Goal: Task Accomplishment & Management: Manage account settings

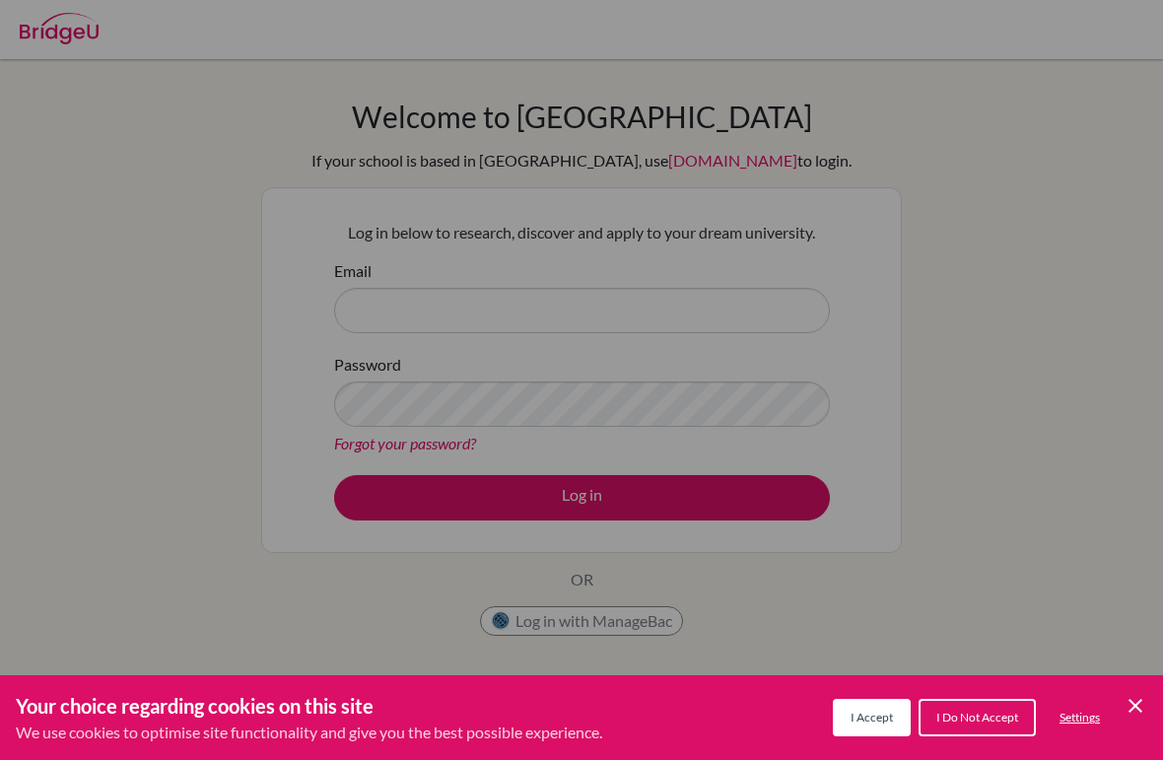
click at [736, 325] on div "Cookie Preferences" at bounding box center [581, 380] width 1163 height 760
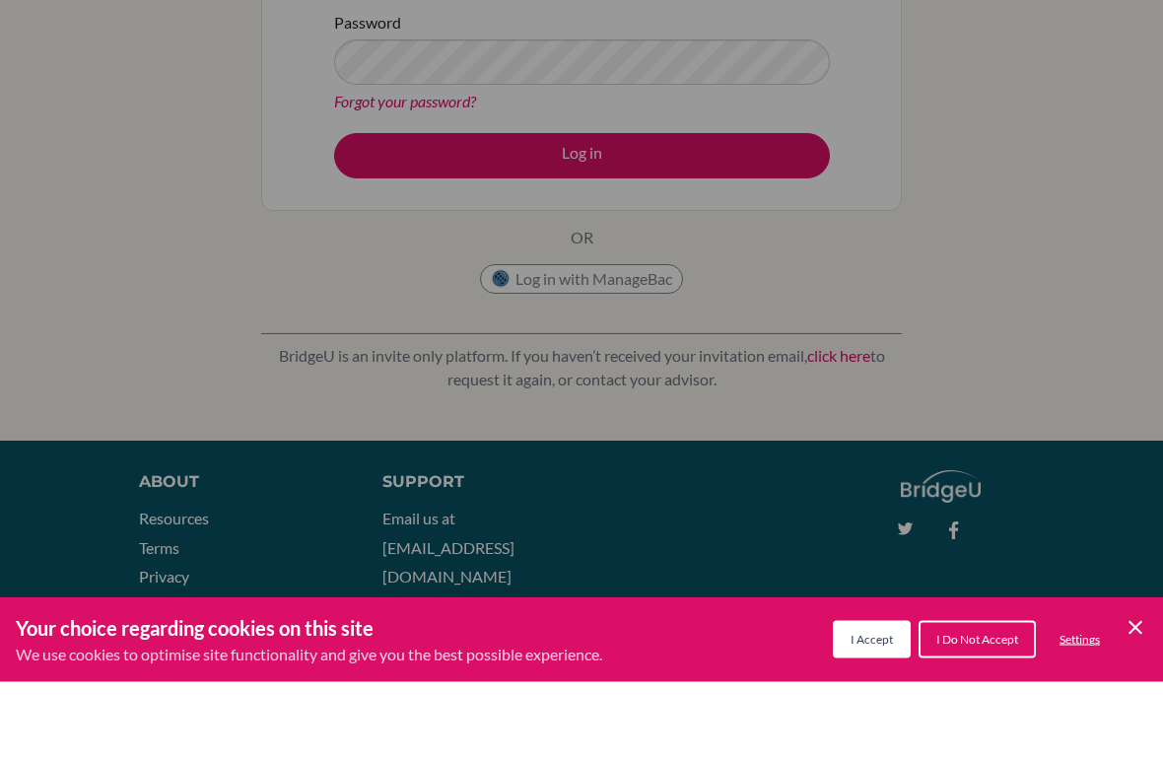
scroll to position [288, 0]
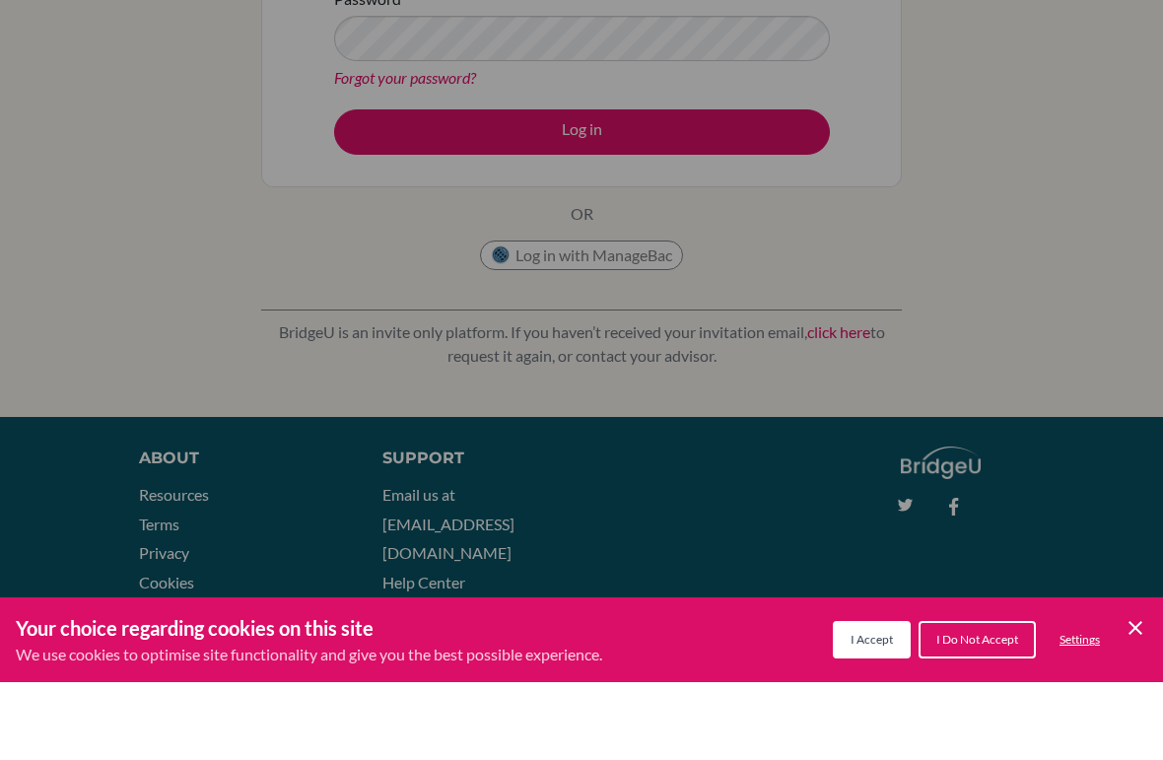
click at [875, 710] on span "I Accept" at bounding box center [872, 717] width 42 height 15
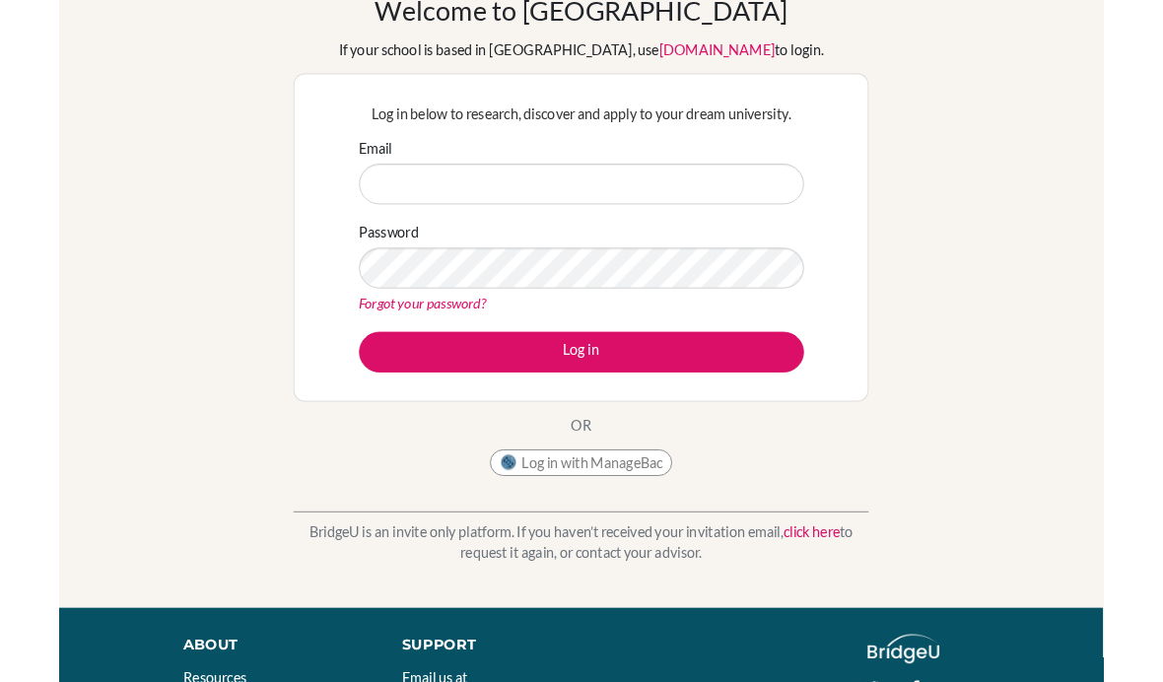
scroll to position [84, 0]
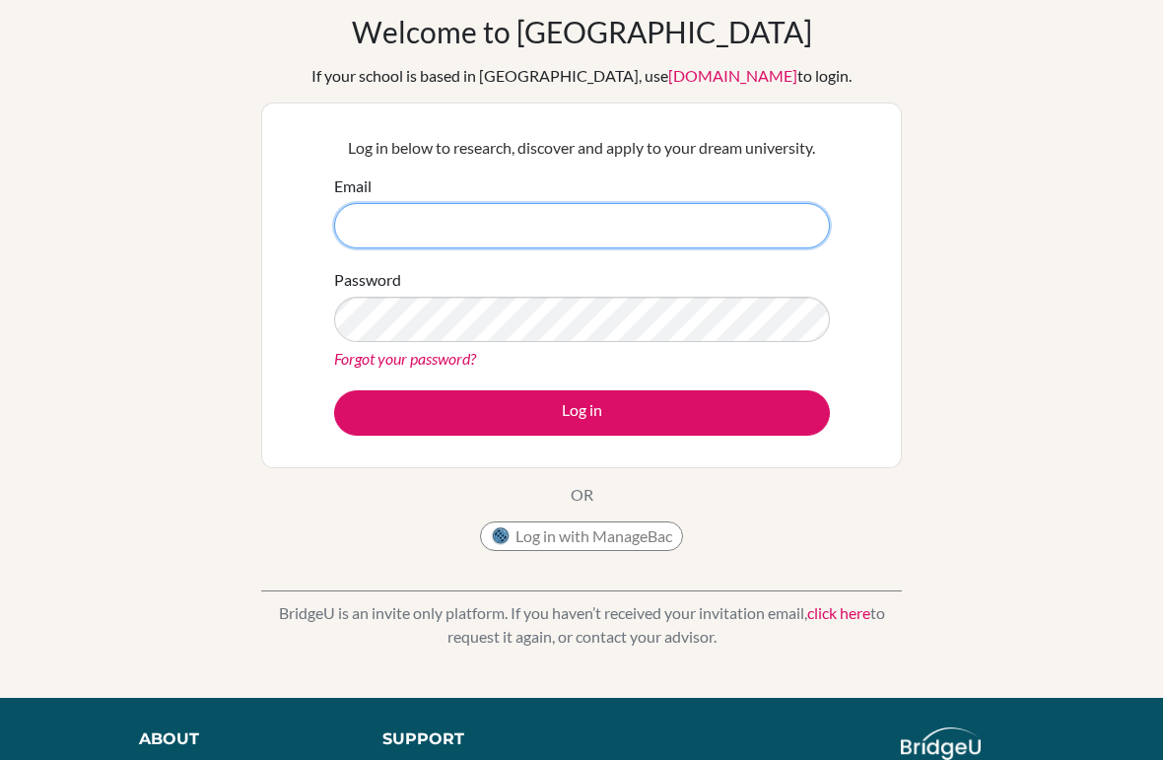
click at [390, 225] on input "Email" at bounding box center [582, 226] width 496 height 45
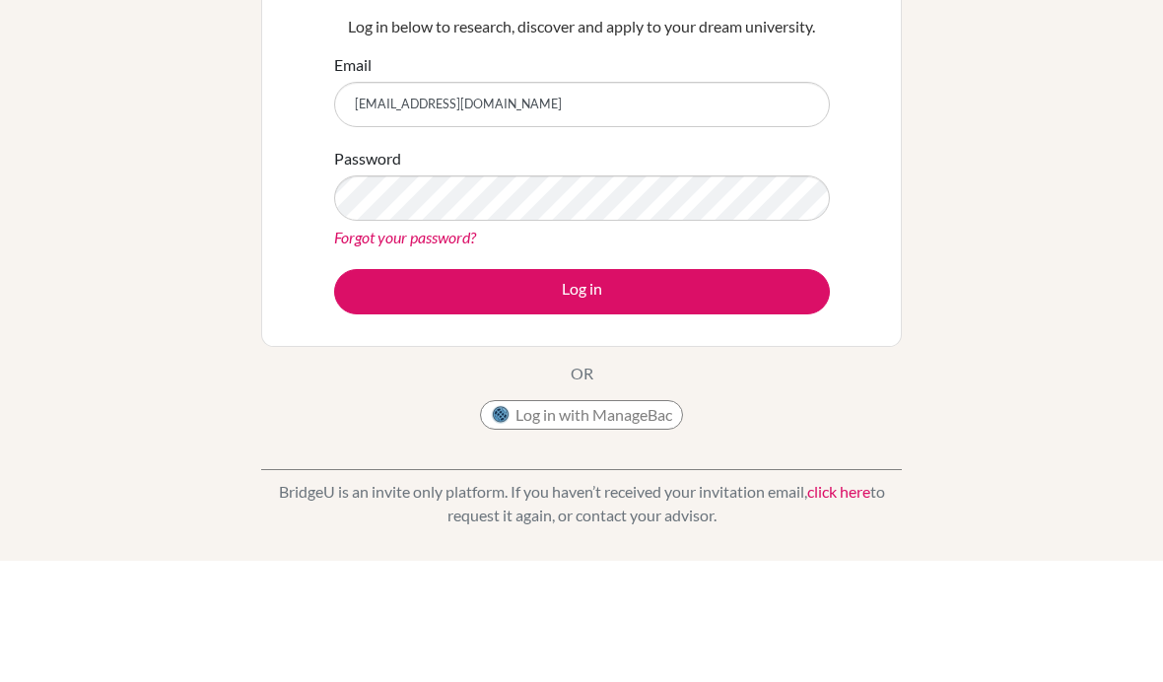
scroll to position [206, 0]
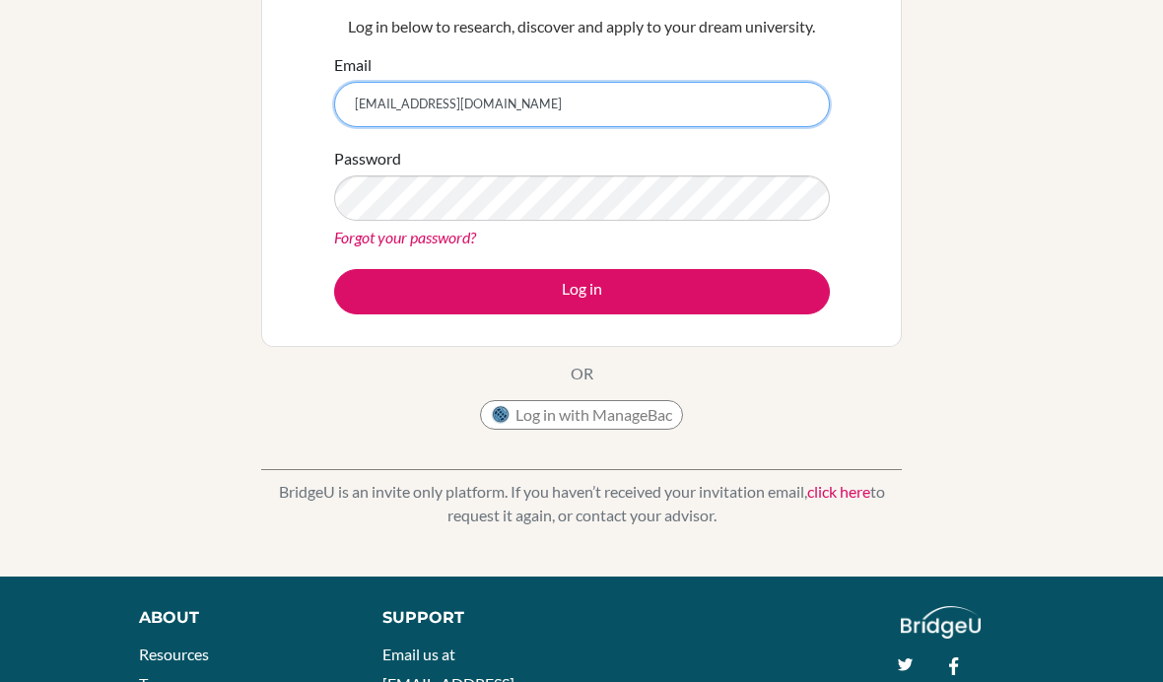
type input "jeffchonlapat@gmail.com"
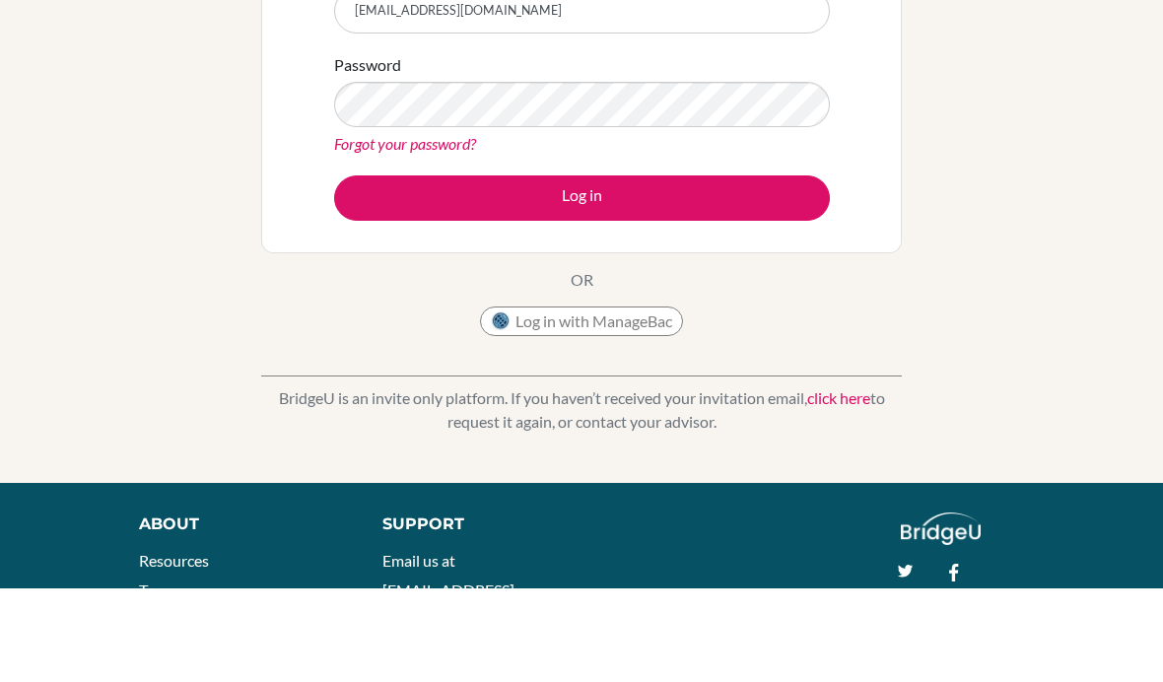
scroll to position [300, 0]
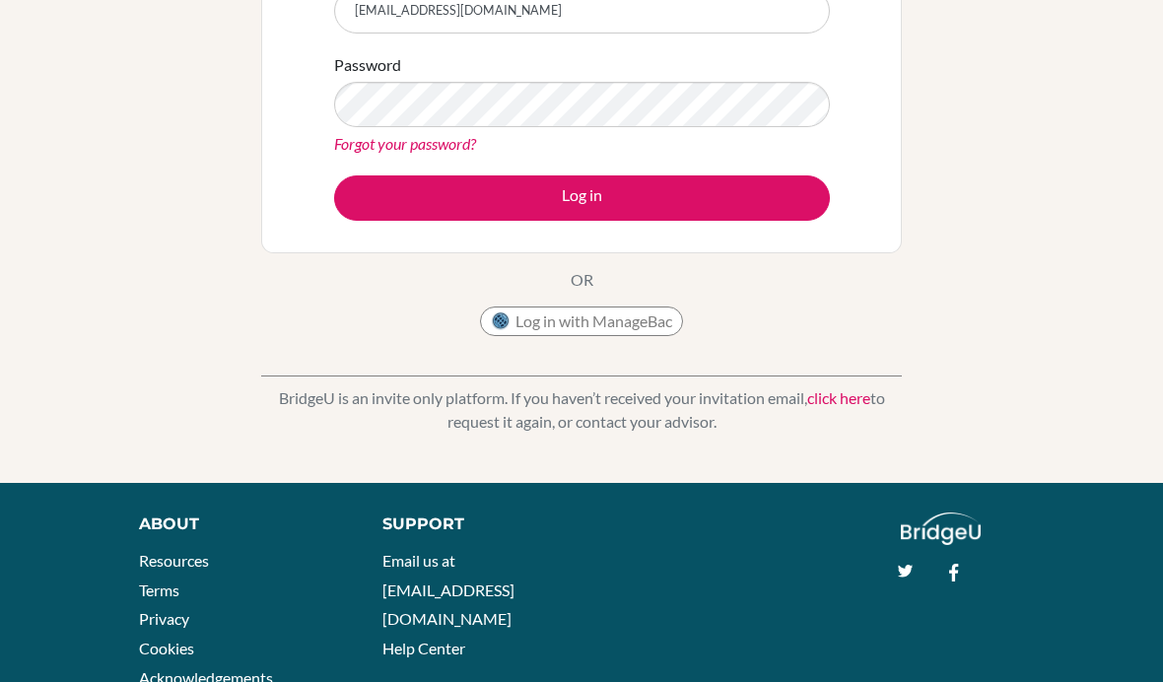
click at [379, 207] on button "Log in" at bounding box center [582, 197] width 496 height 45
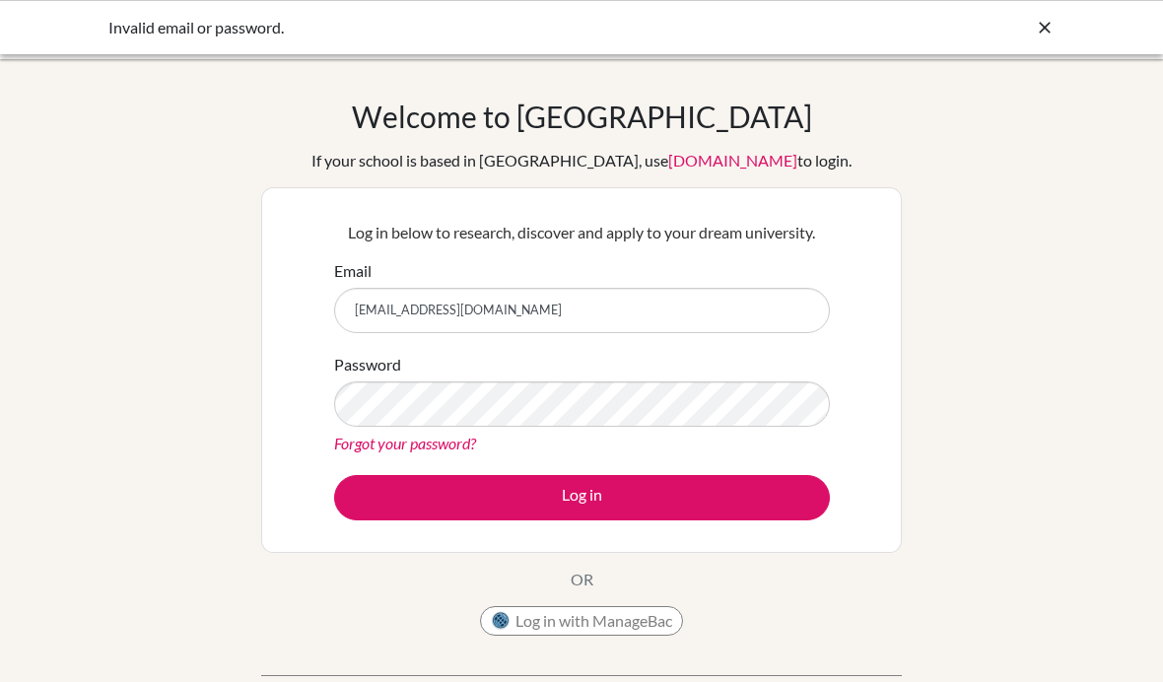
click at [348, 449] on link "Forgot your password?" at bounding box center [405, 443] width 142 height 19
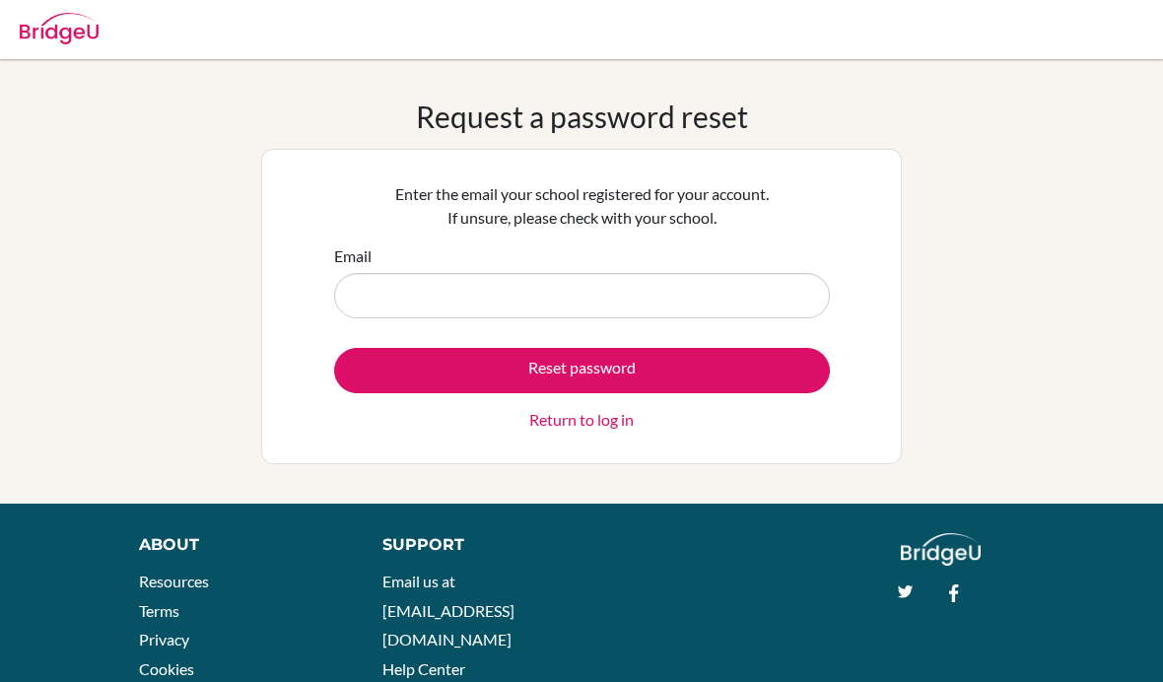
click at [364, 293] on input "Email" at bounding box center [582, 295] width 496 height 45
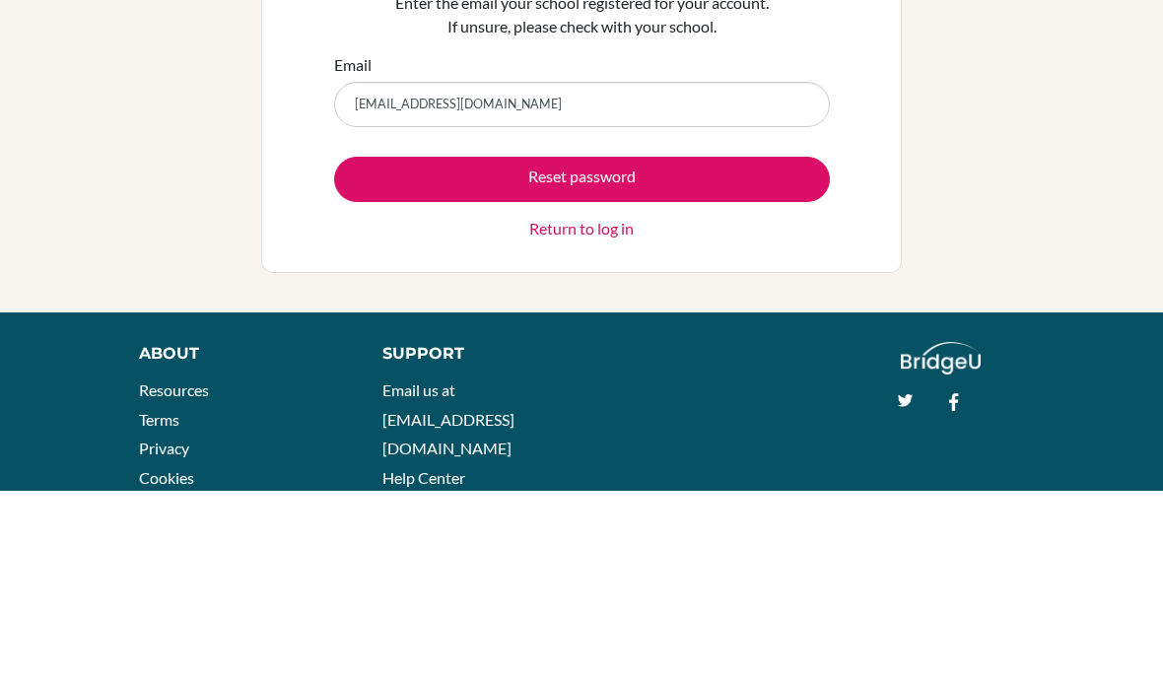
type input "jeff03754@rais.ac.th"
click at [787, 244] on form "Email jeff03754@rais.ac.th Reset password Return to log in" at bounding box center [582, 337] width 496 height 187
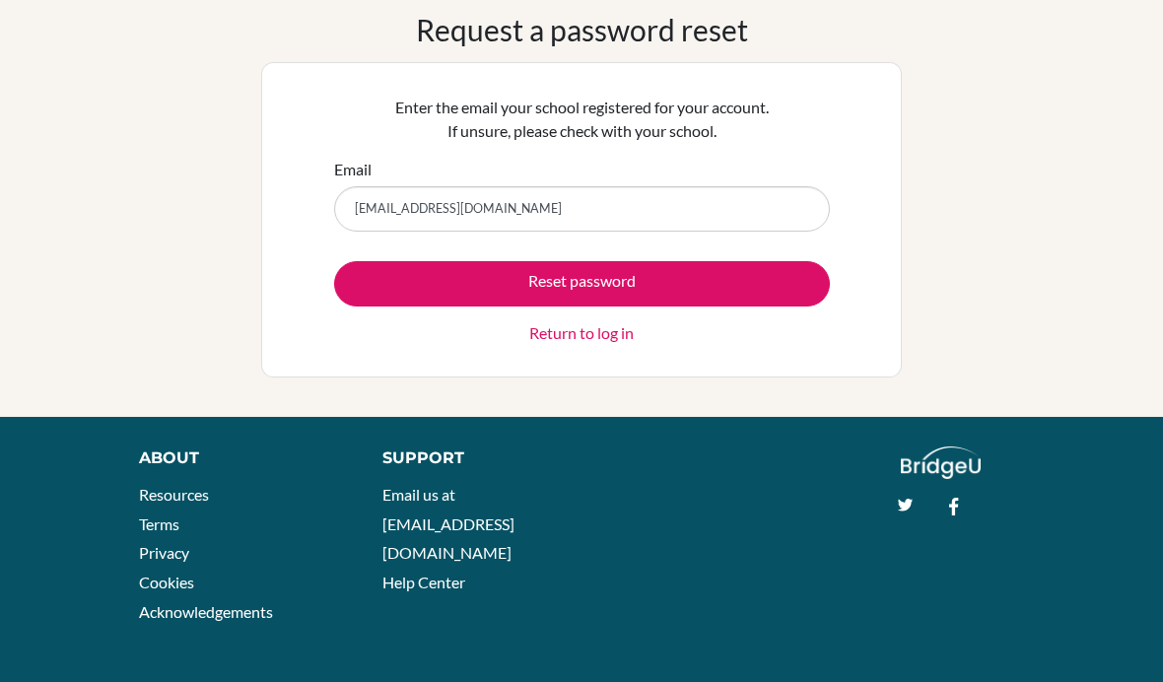
click at [756, 271] on button "Reset password" at bounding box center [582, 283] width 496 height 45
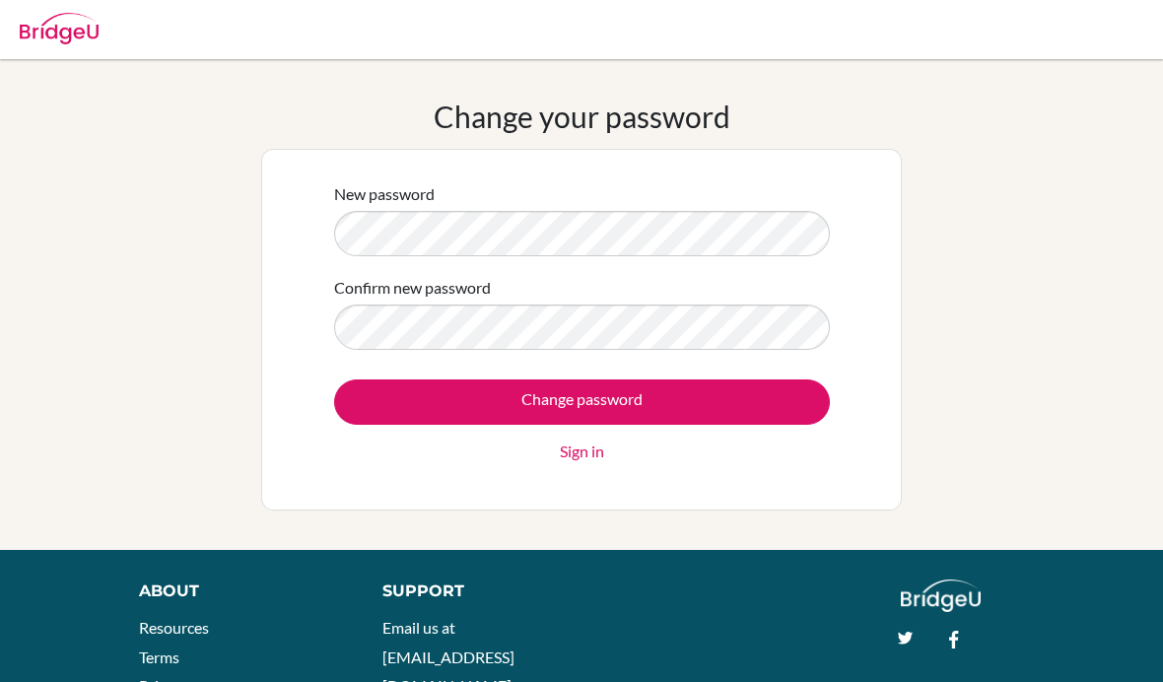
scroll to position [129, 0]
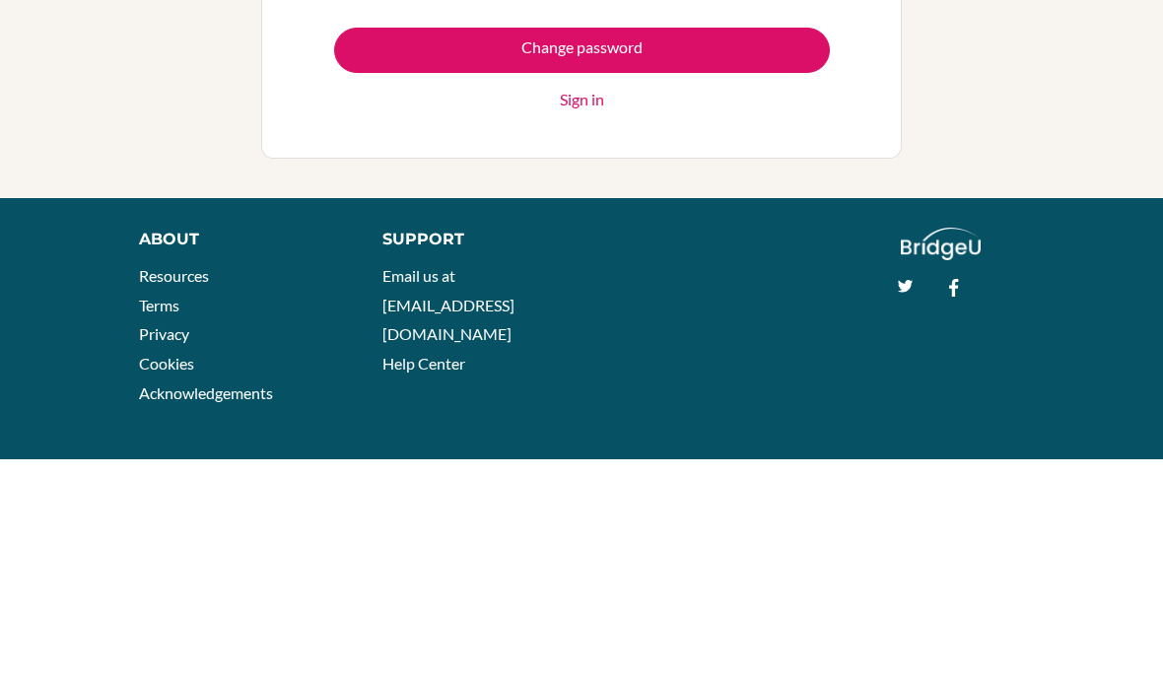
click at [812, 250] on input "Change password" at bounding box center [582, 272] width 496 height 45
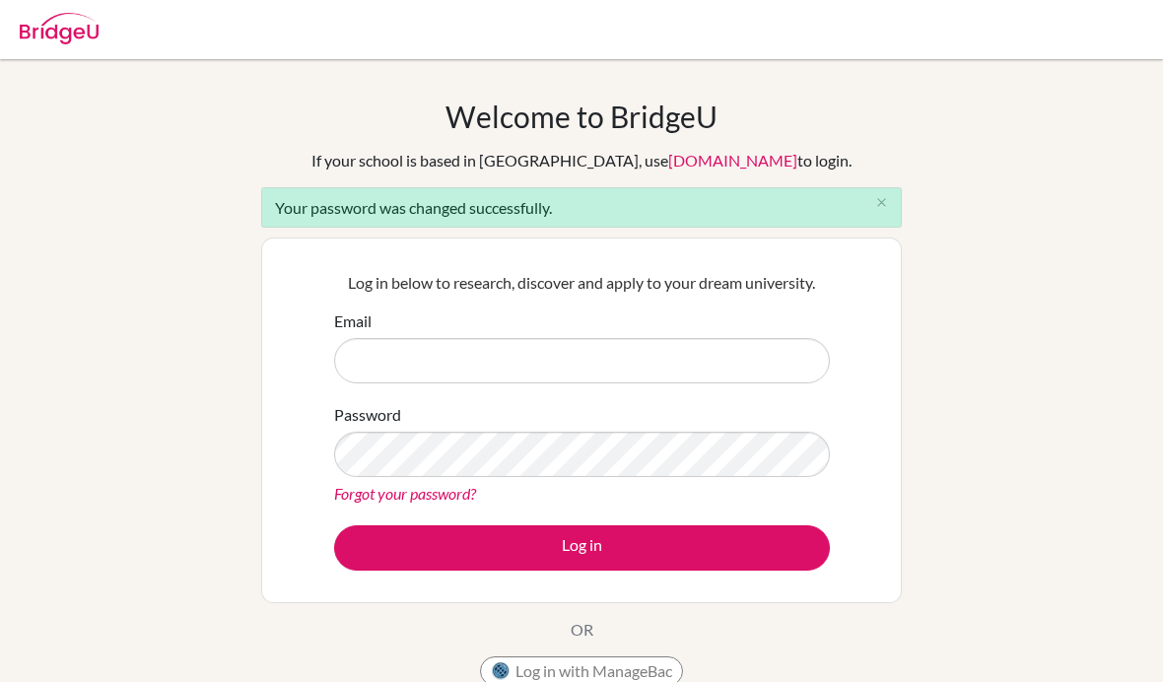
click at [758, 361] on input "Email" at bounding box center [582, 360] width 496 height 45
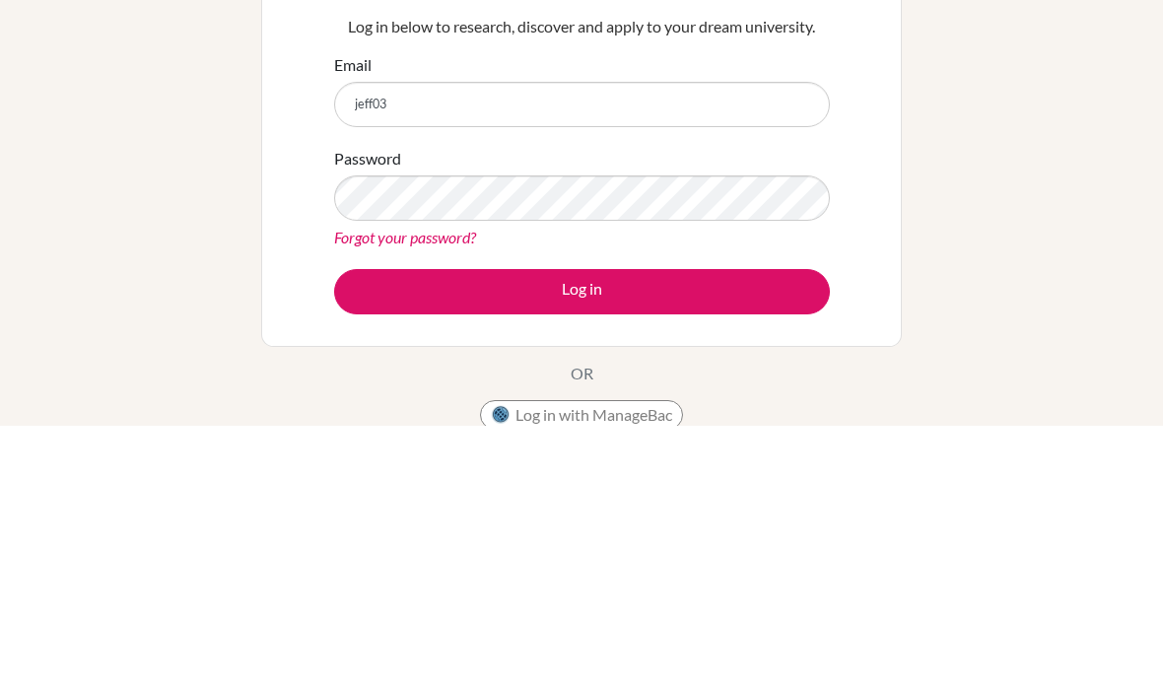
type input "jeff03754@rais.ac.th"
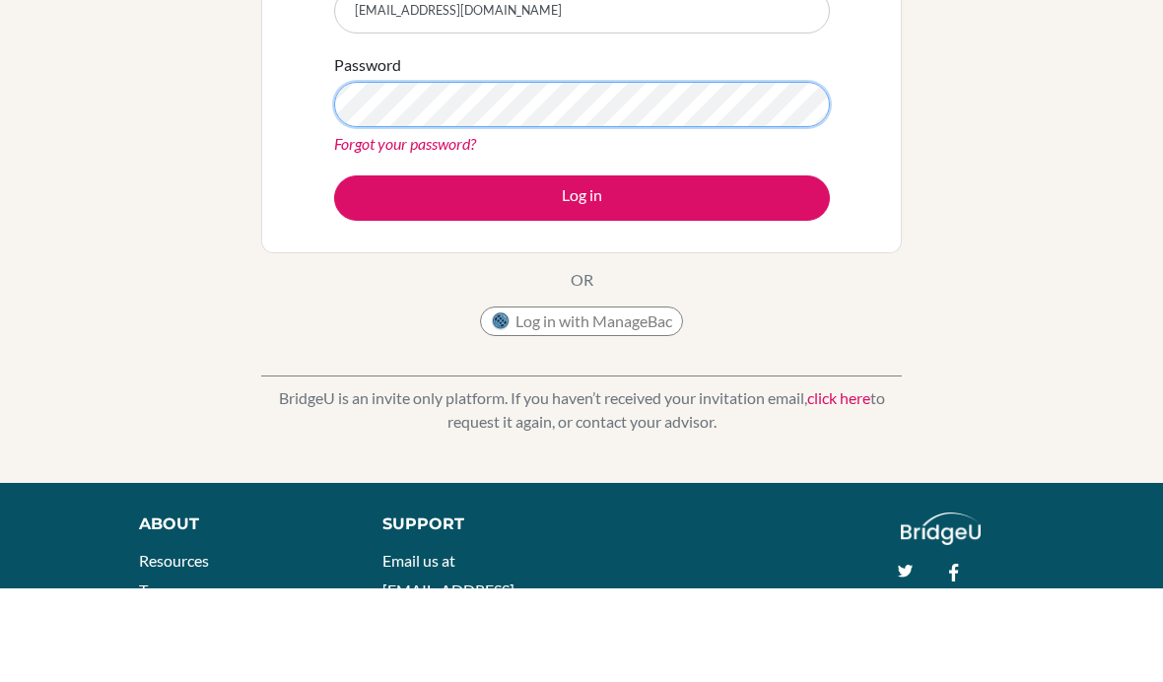
scroll to position [350, 0]
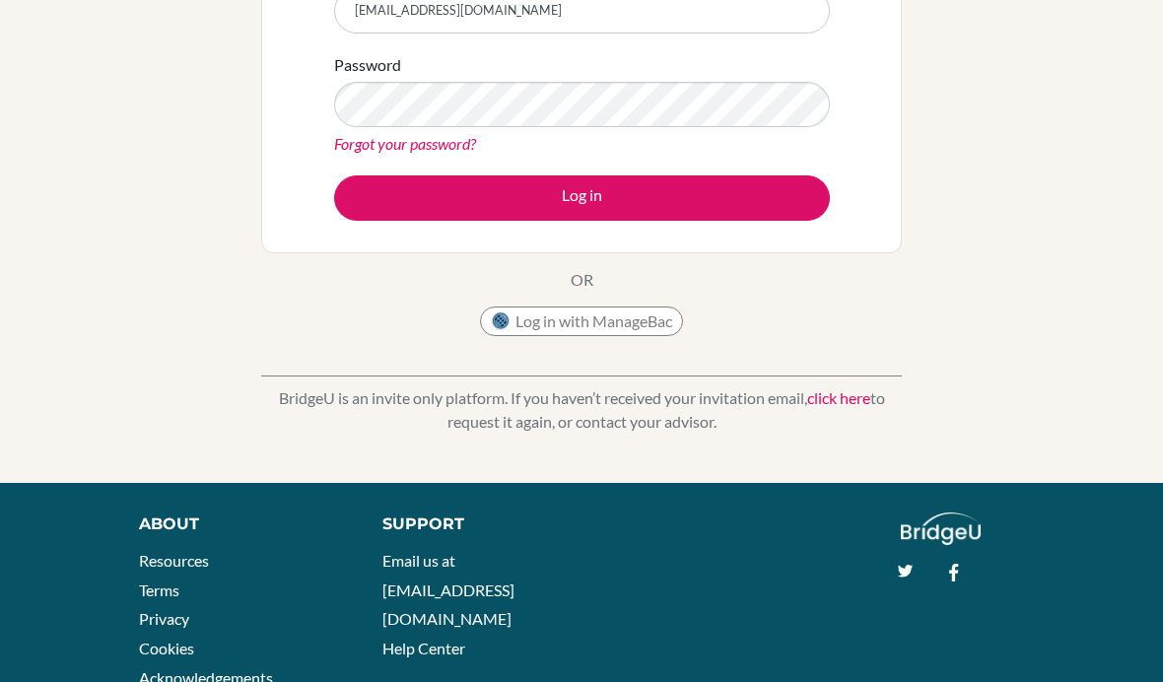
click at [193, 440] on div "Welcome to BridgeU If your school is based in China, use app.bridge-u.com.cn to…" at bounding box center [581, 96] width 1163 height 695
click at [882, 105] on div "Log in below to research, discover and apply to your dream university. Email je…" at bounding box center [581, 71] width 641 height 366
click at [832, 367] on div "BridgeU is an invite only platform. If you haven’t received your invitation ema…" at bounding box center [581, 395] width 641 height 98
click at [239, 457] on div "Welcome to BridgeU If your school is based in China, use app.bridge-u.com.cn to…" at bounding box center [581, 96] width 1163 height 774
click at [888, 189] on div "Log in below to research, discover and apply to your dream university. Email je…" at bounding box center [581, 71] width 641 height 366
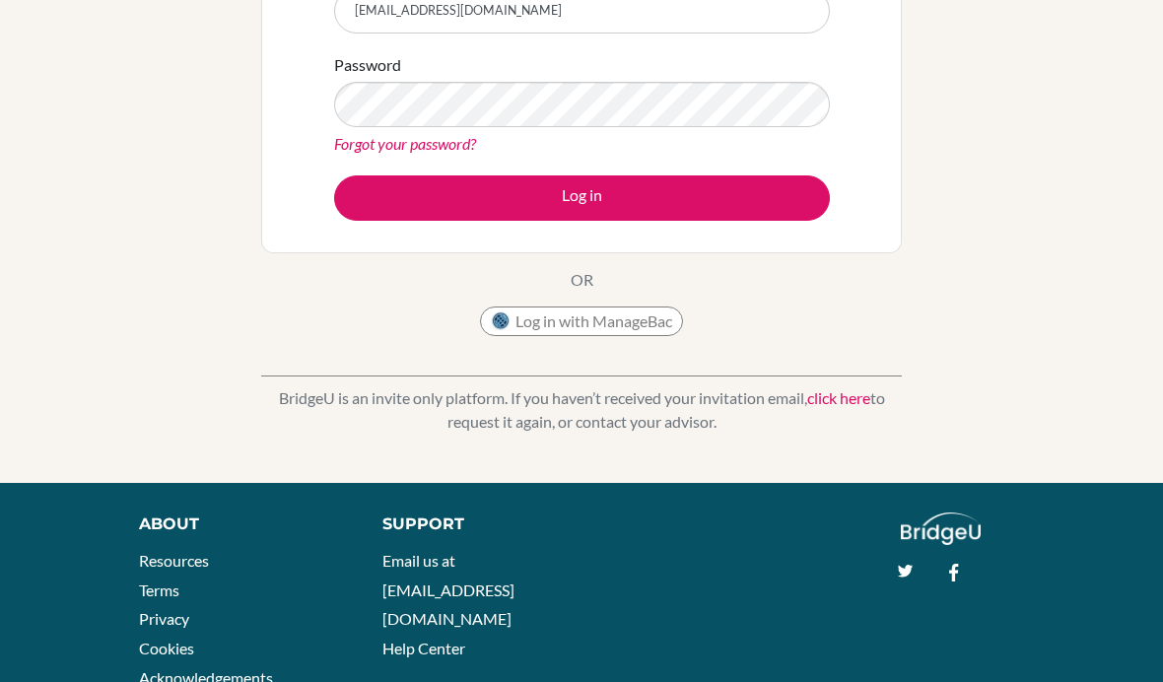
click at [1095, 368] on div "Welcome to BridgeU If your school is based in China, use app.bridge-u.com.cn to…" at bounding box center [581, 96] width 1163 height 695
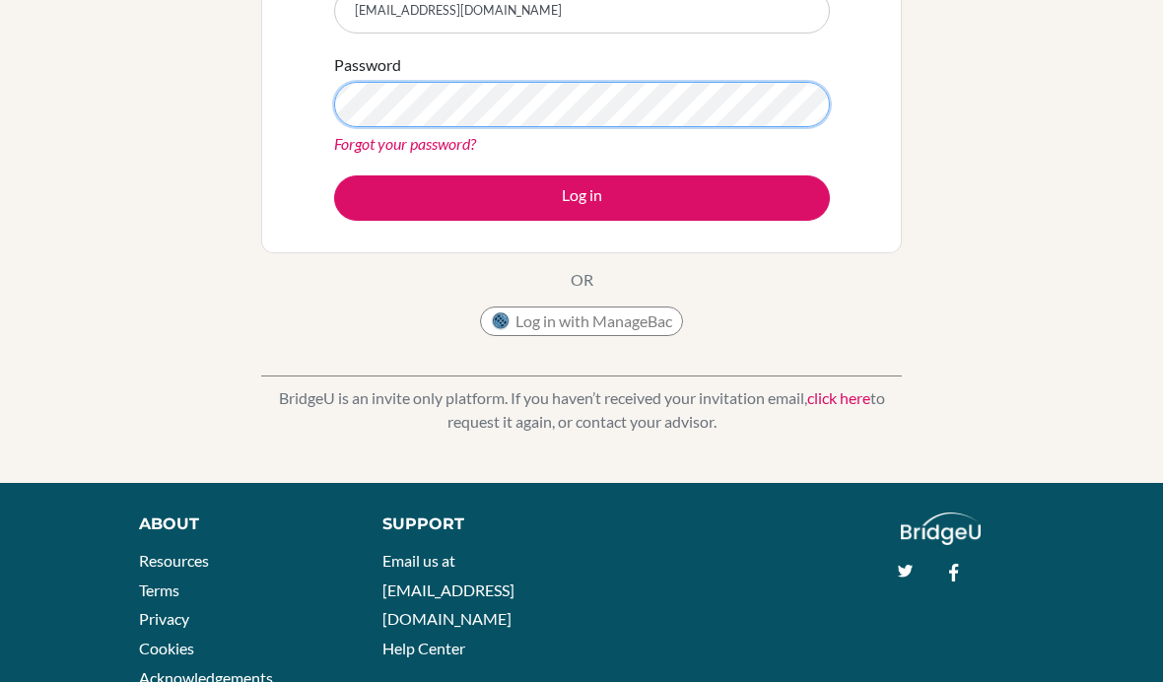
scroll to position [315, 0]
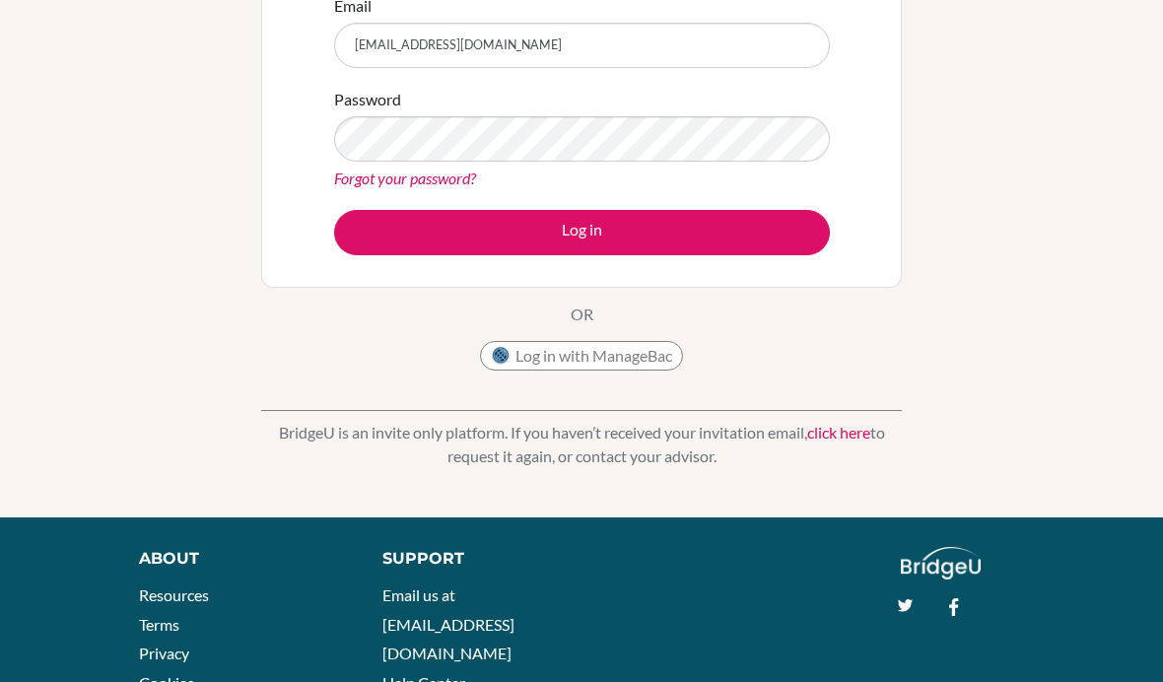
click at [784, 241] on button "Log in" at bounding box center [582, 232] width 496 height 45
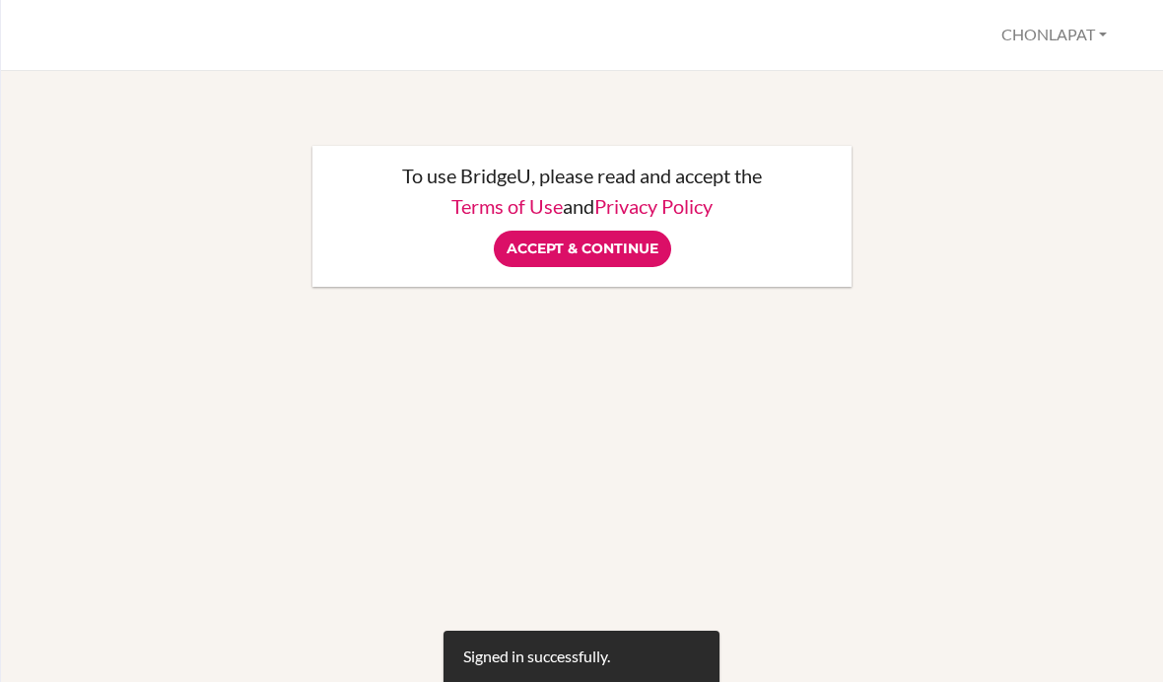
click at [632, 247] on input "Accept & Continue" at bounding box center [582, 249] width 177 height 36
